Goal: Transaction & Acquisition: Book appointment/travel/reservation

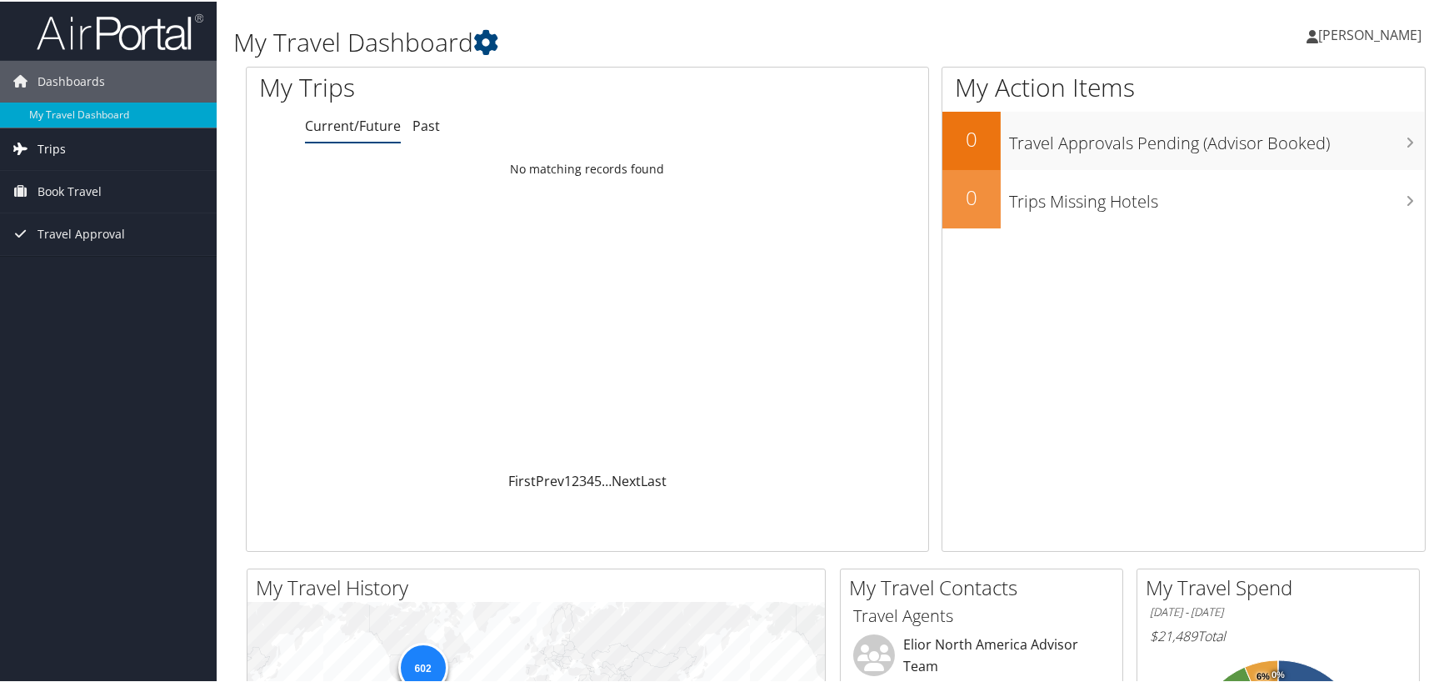
click at [57, 148] on span "Trips" at bounding box center [52, 148] width 28 height 42
click at [78, 263] on span "Book Travel" at bounding box center [70, 265] width 64 height 42
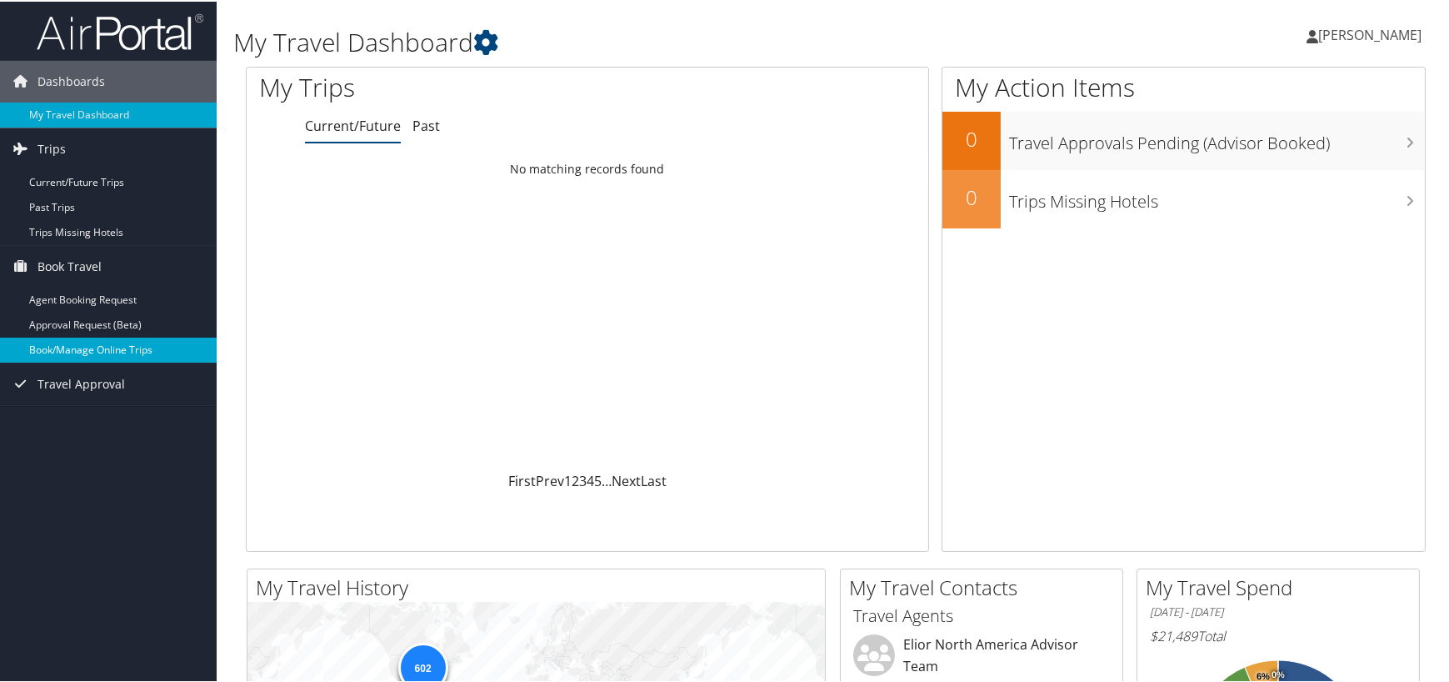
click at [112, 351] on link "Book/Manage Online Trips" at bounding box center [108, 348] width 217 height 25
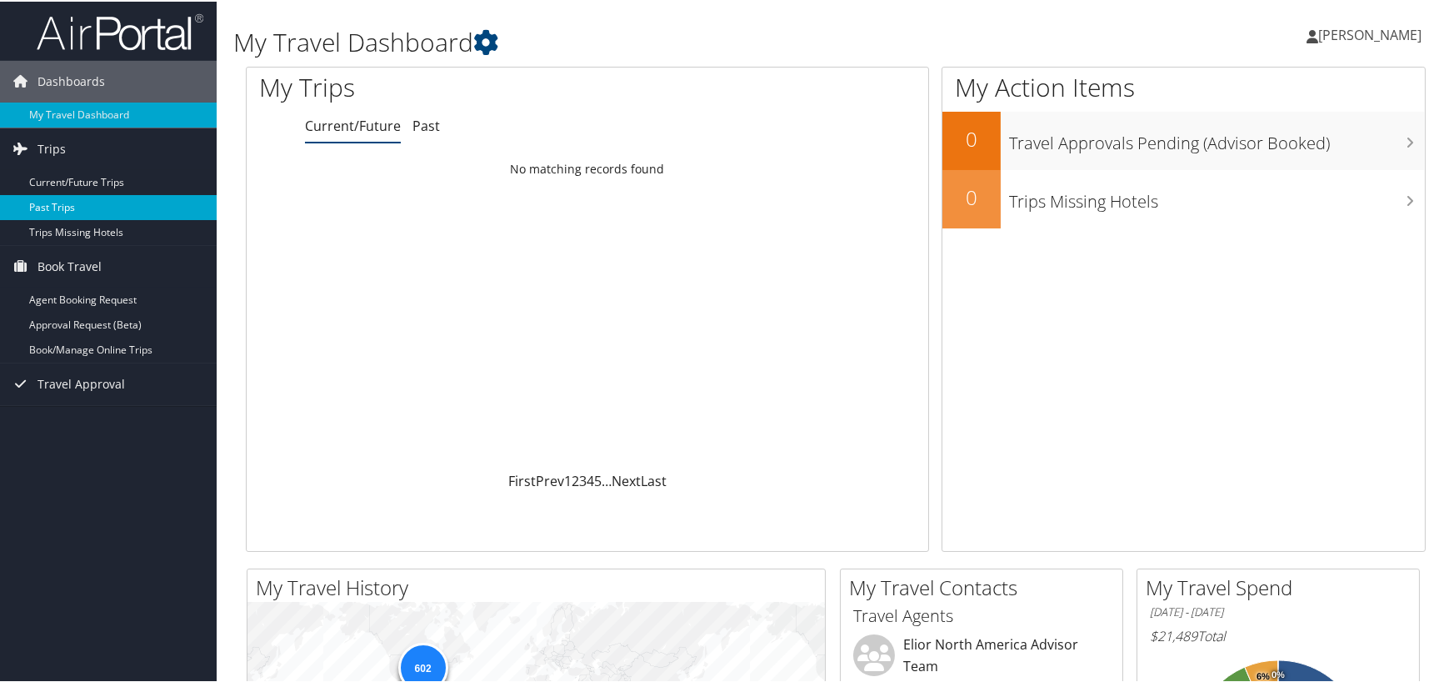
click at [86, 204] on link "Past Trips" at bounding box center [108, 205] width 217 height 25
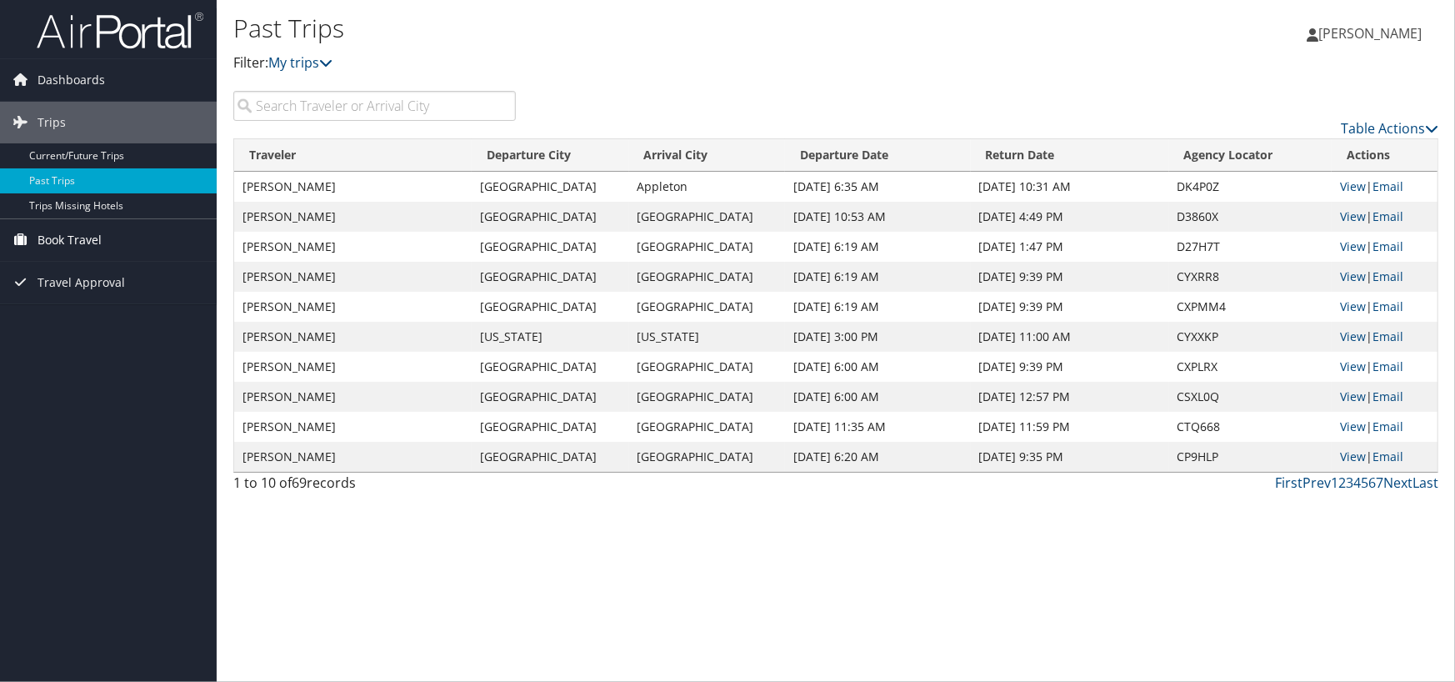
click at [84, 233] on span "Book Travel" at bounding box center [70, 240] width 64 height 42
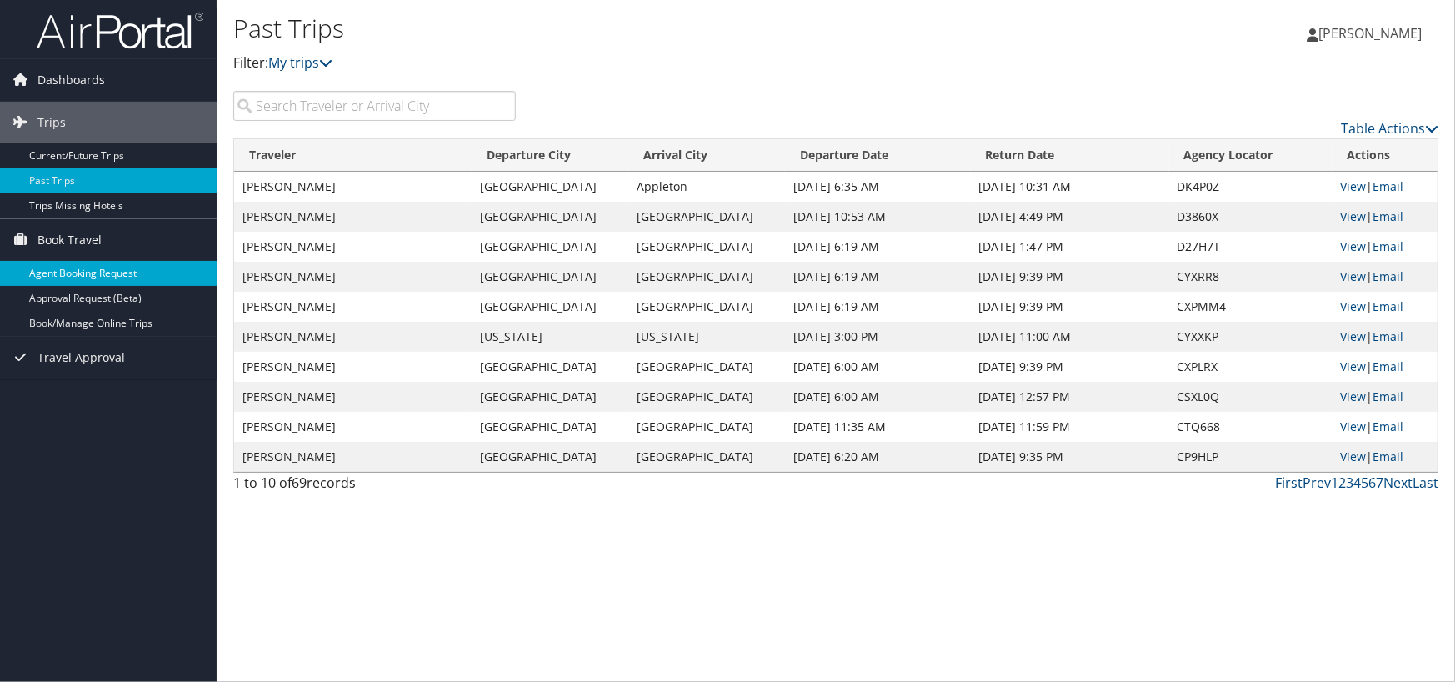
click at [157, 272] on link "Agent Booking Request" at bounding box center [108, 273] width 217 height 25
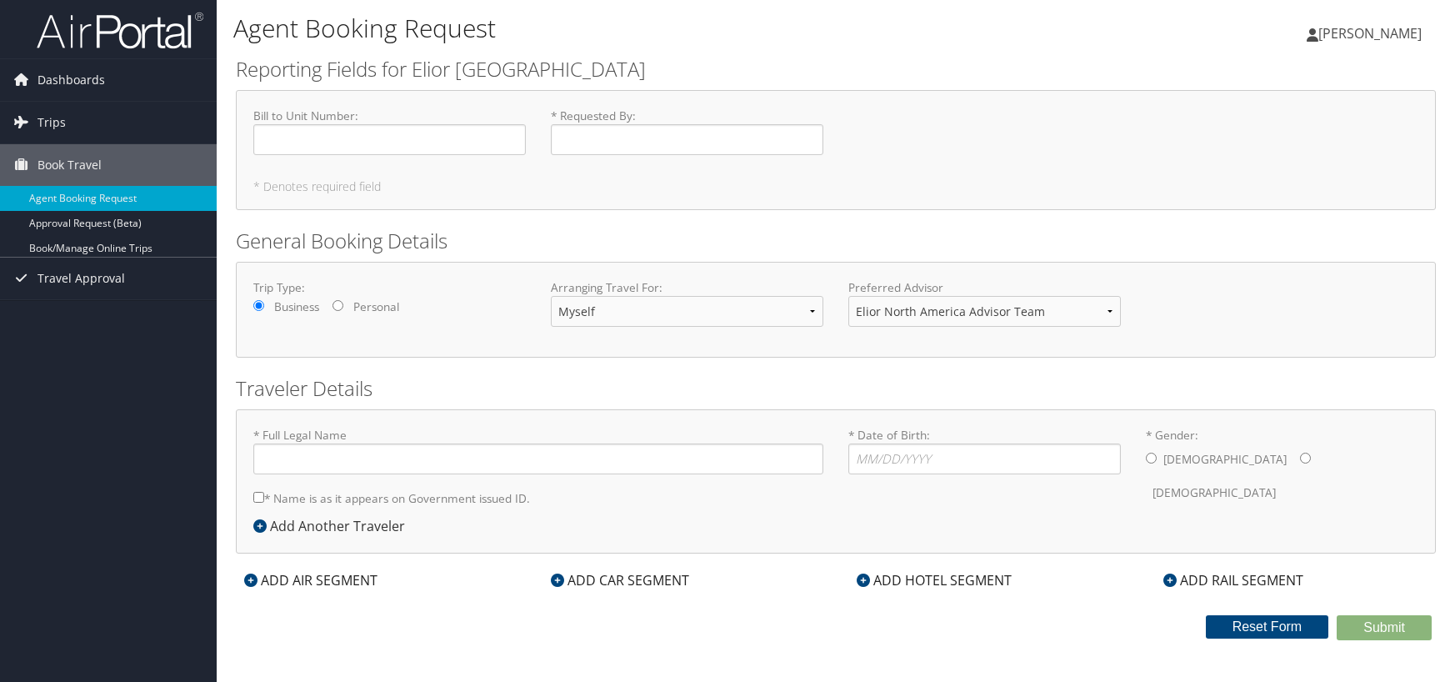
type input "Steven Michael Contois"
click at [127, 248] on link "Book/Manage Online Trips" at bounding box center [108, 248] width 217 height 25
